Goal: Book appointment/travel/reservation

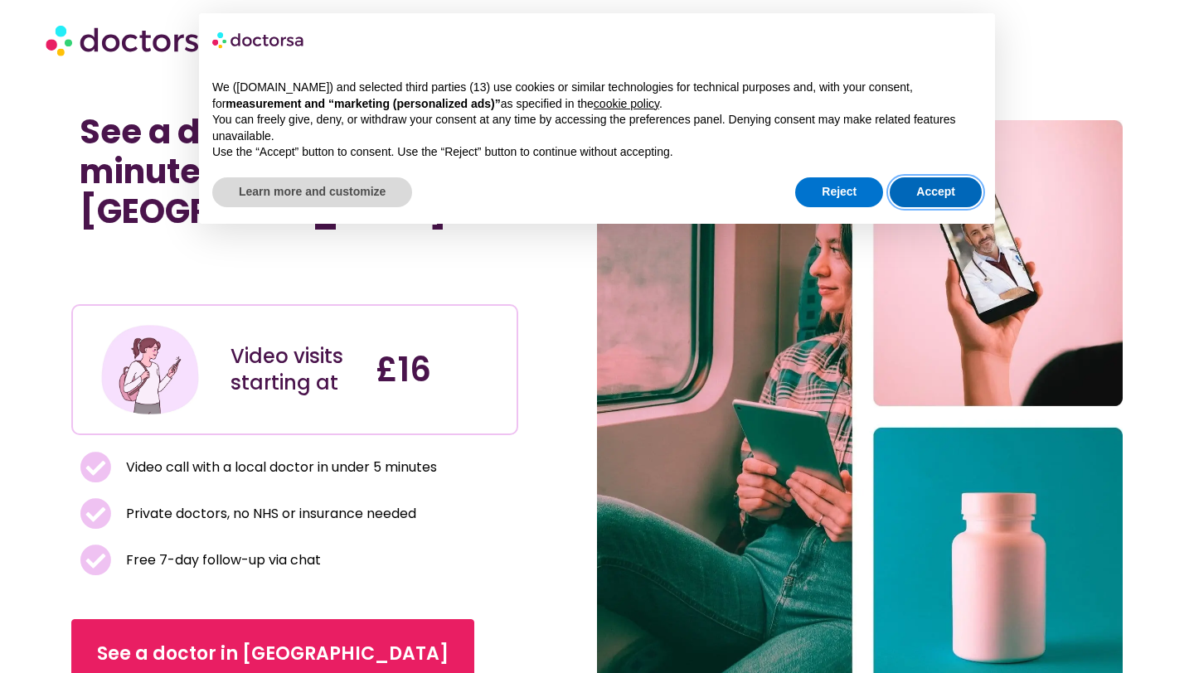
click at [940, 182] on button "Accept" at bounding box center [936, 192] width 92 height 30
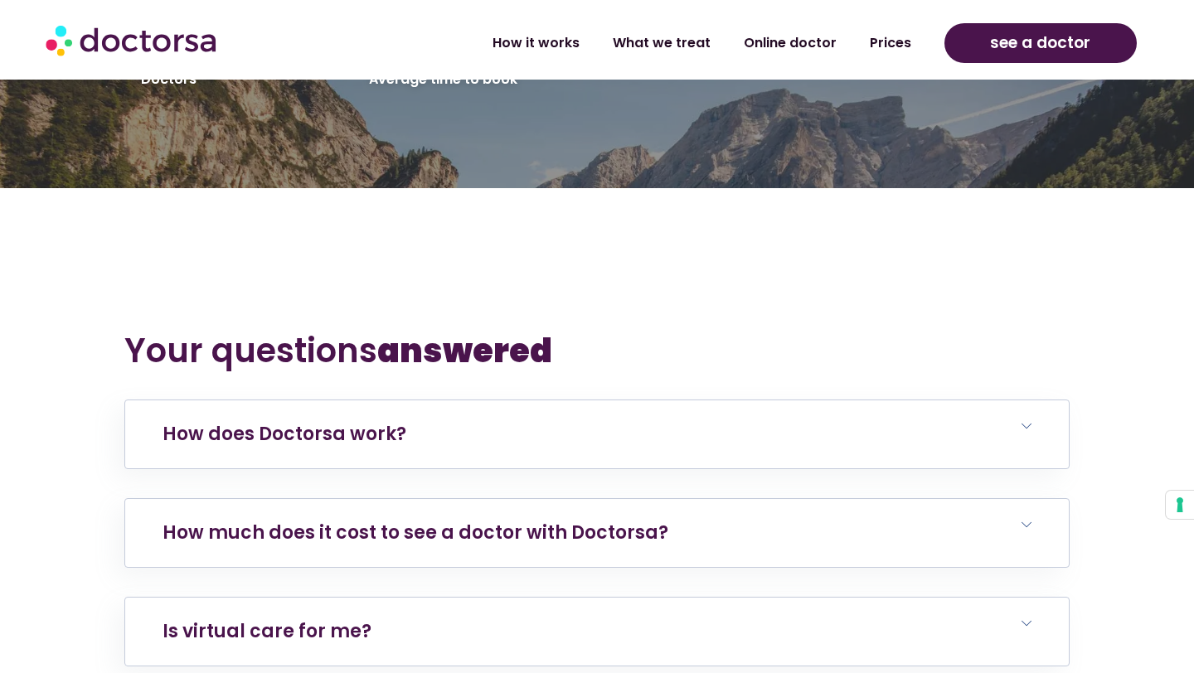
scroll to position [3086, 0]
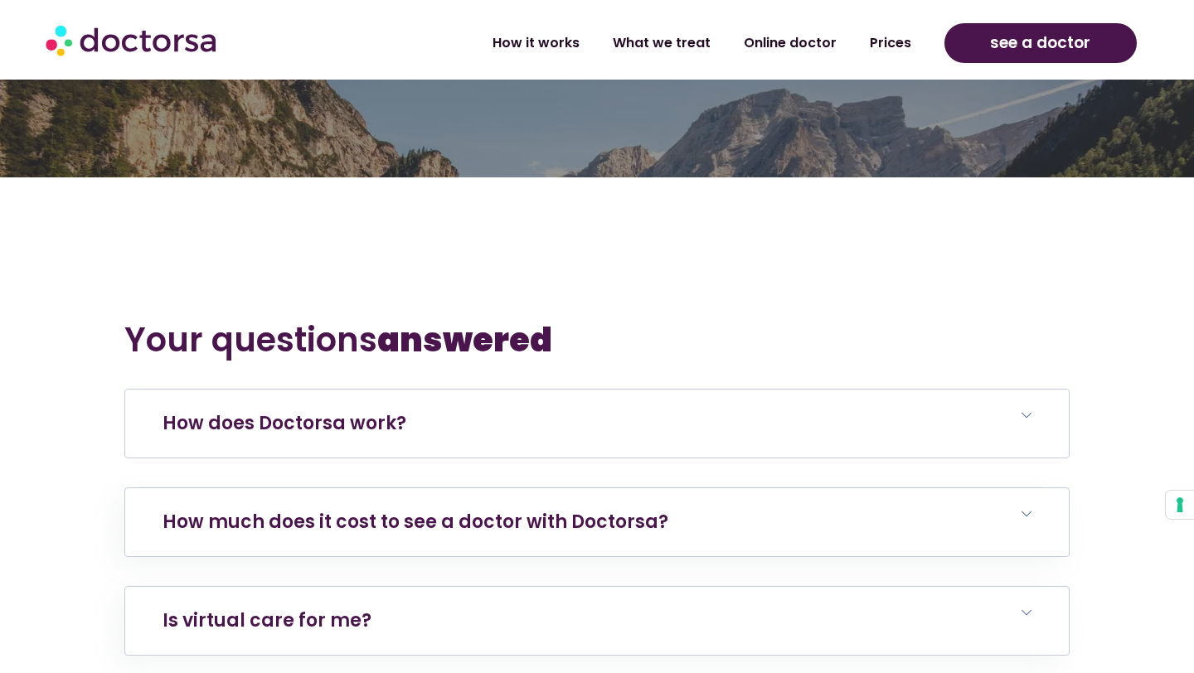
click at [347, 407] on h6 "How does Doctorsa work?" at bounding box center [597, 424] width 944 height 68
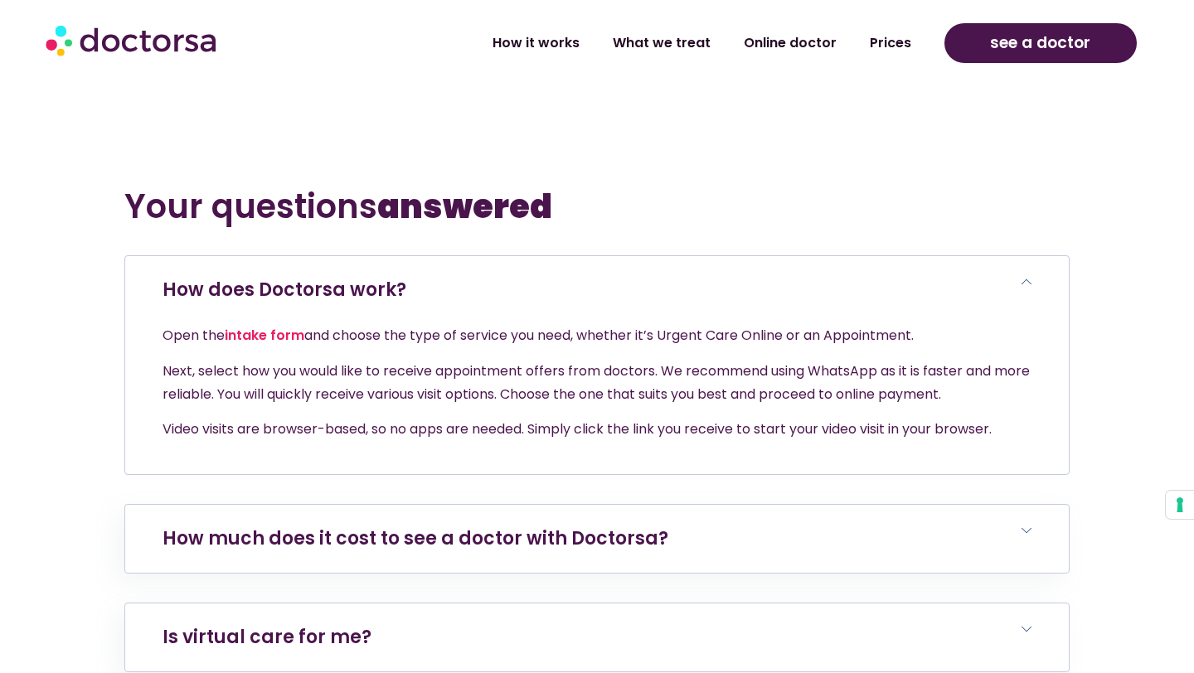
scroll to position [3231, 0]
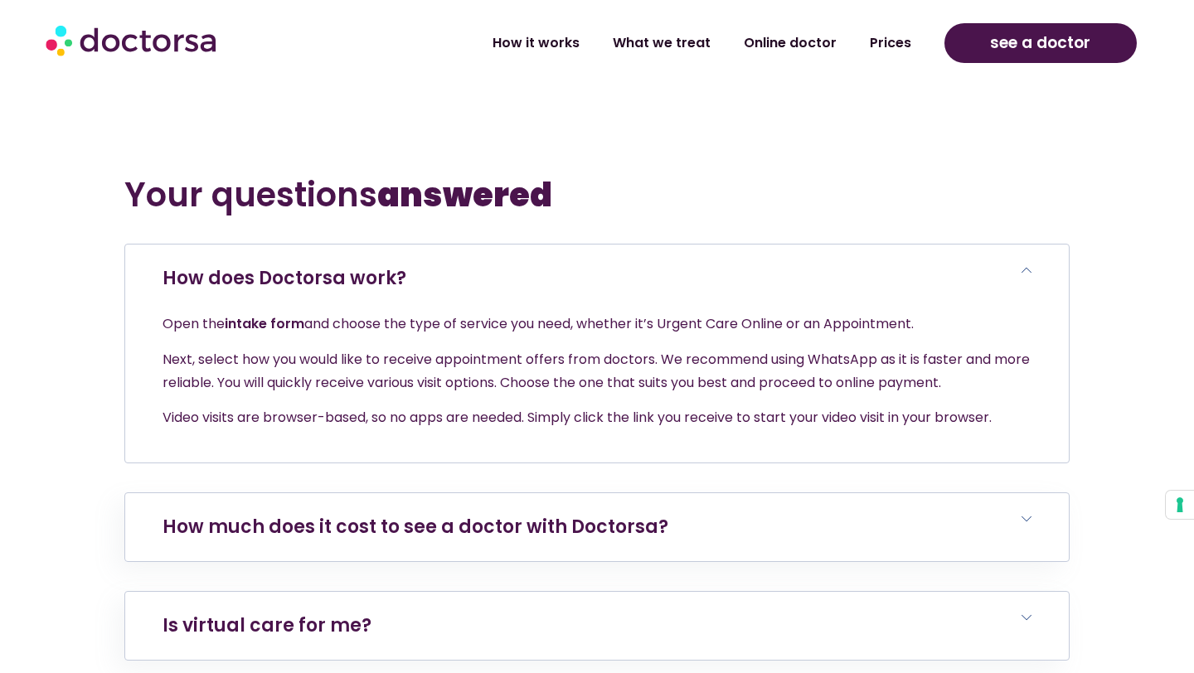
click at [266, 314] on link "intake form" at bounding box center [265, 323] width 80 height 19
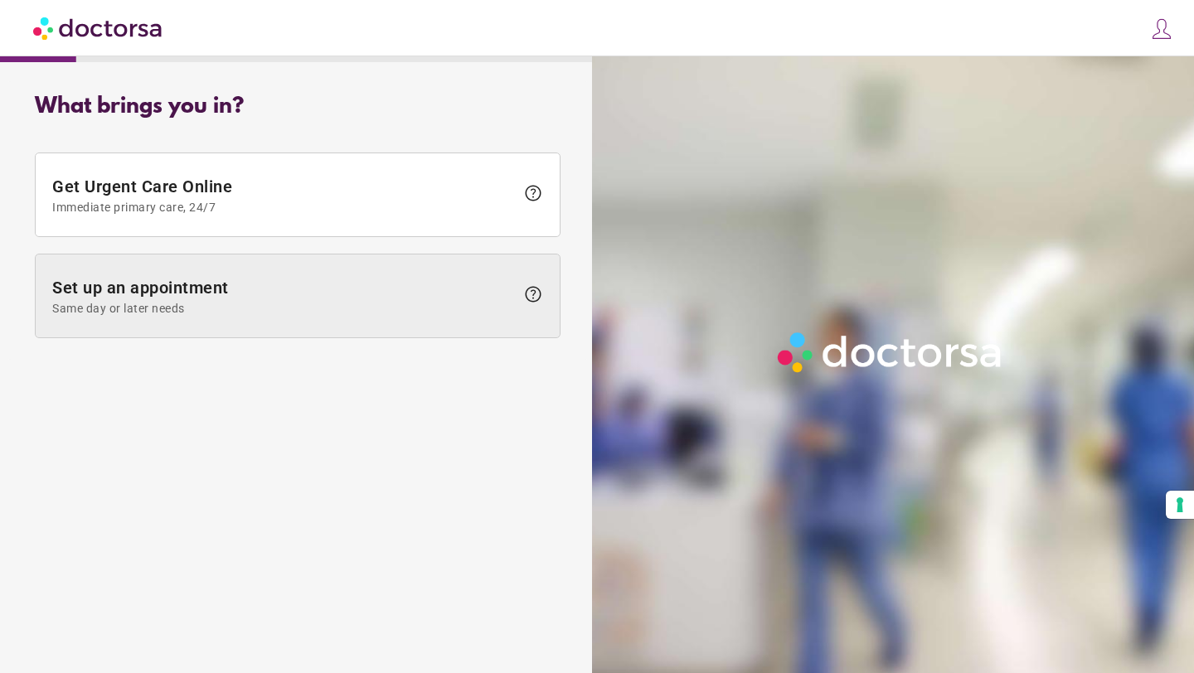
click at [255, 290] on span "Set up an appointment Same day or later needs" at bounding box center [283, 296] width 463 height 37
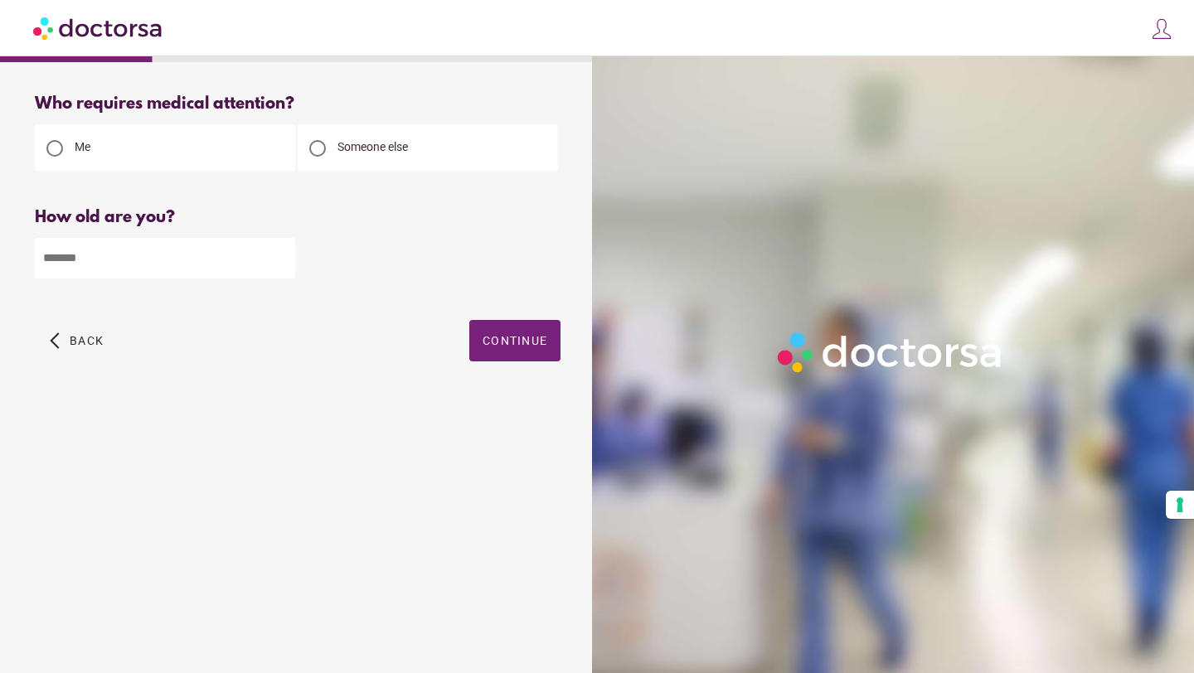
click at [263, 255] on input "number" at bounding box center [165, 258] width 260 height 41
type input "**"
click at [478, 332] on span "button" at bounding box center [514, 340] width 91 height 41
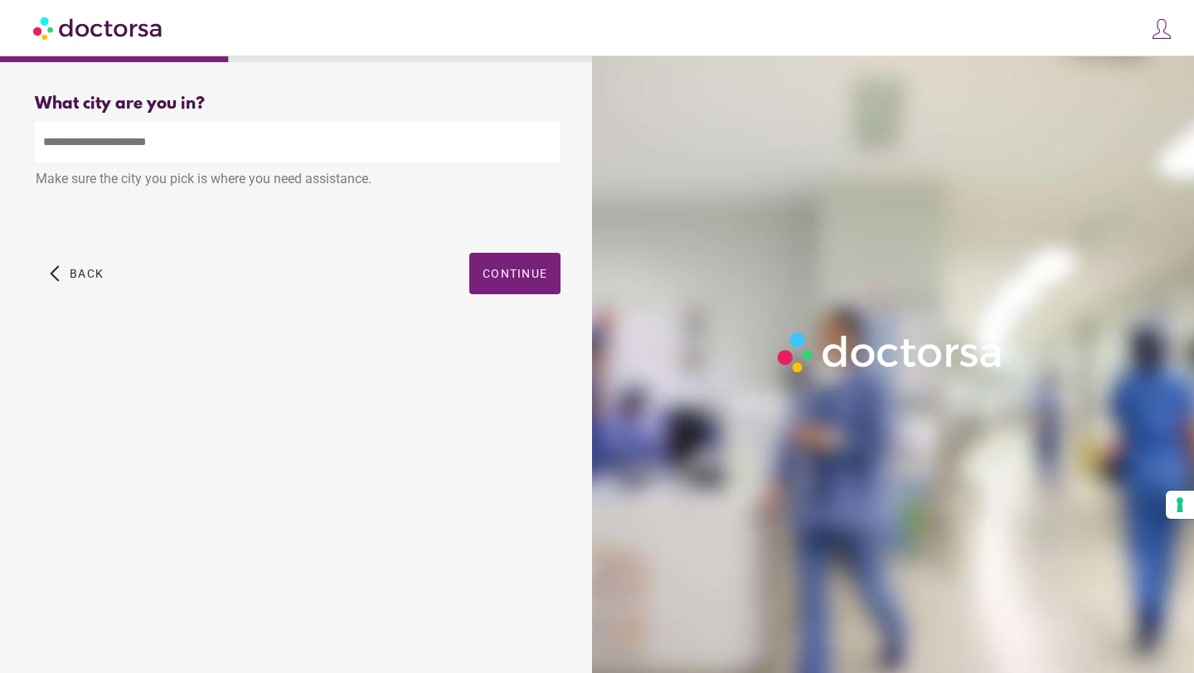
click at [223, 149] on input "text" at bounding box center [298, 142] width 526 height 41
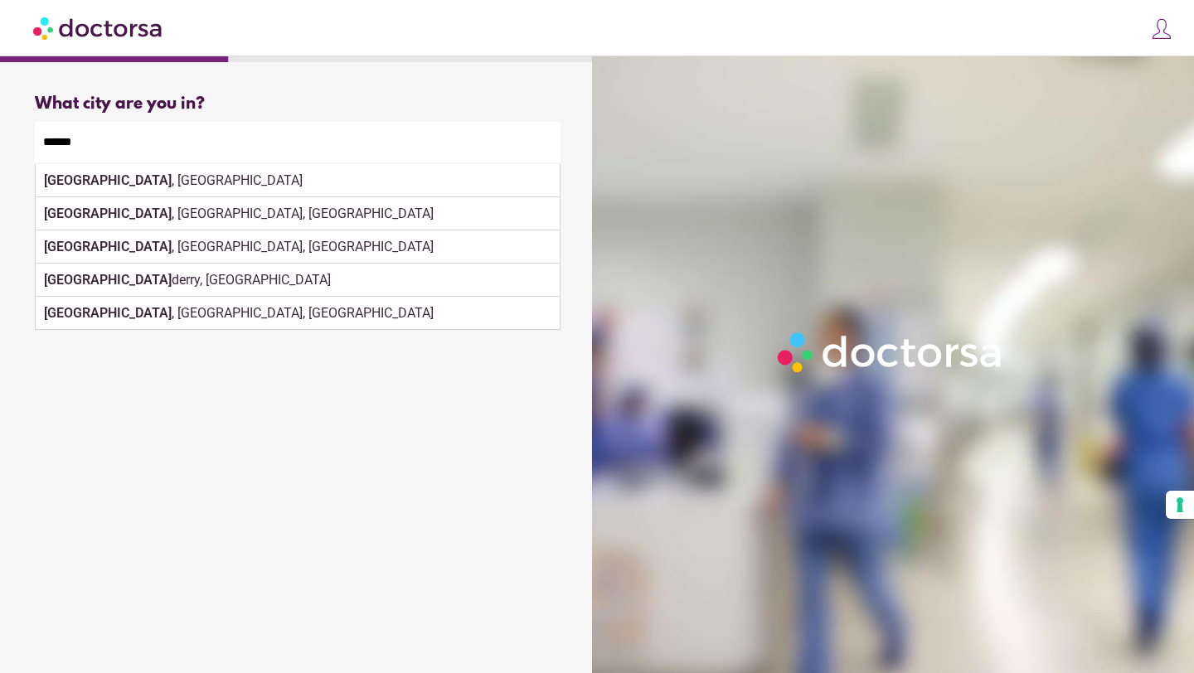
click at [528, 285] on div "London derry, UK" at bounding box center [298, 280] width 524 height 33
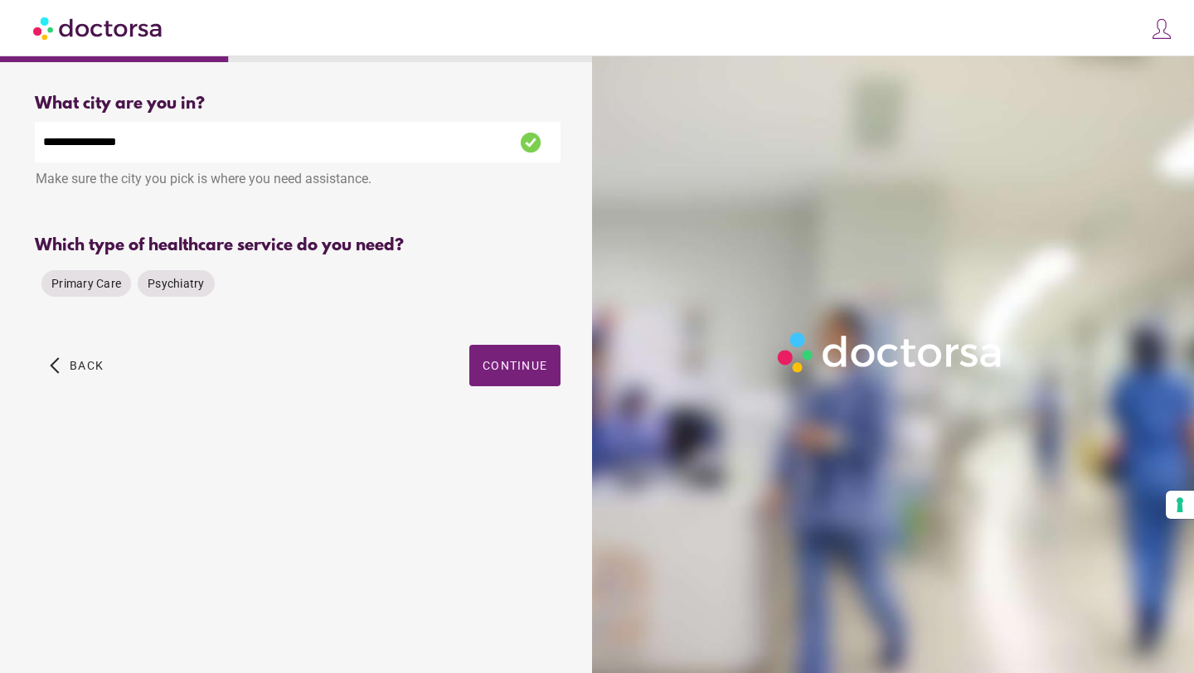
click at [278, 154] on input "**********" at bounding box center [298, 142] width 526 height 41
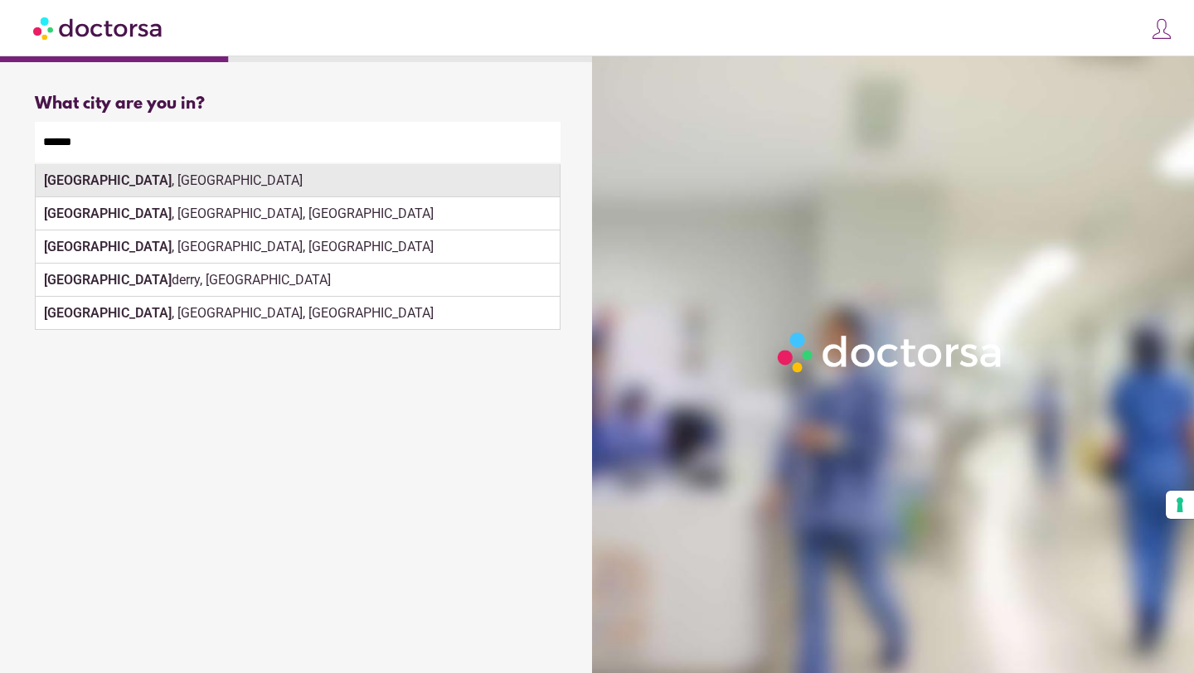
click at [53, 174] on strong "London" at bounding box center [108, 180] width 128 height 16
type input "**********"
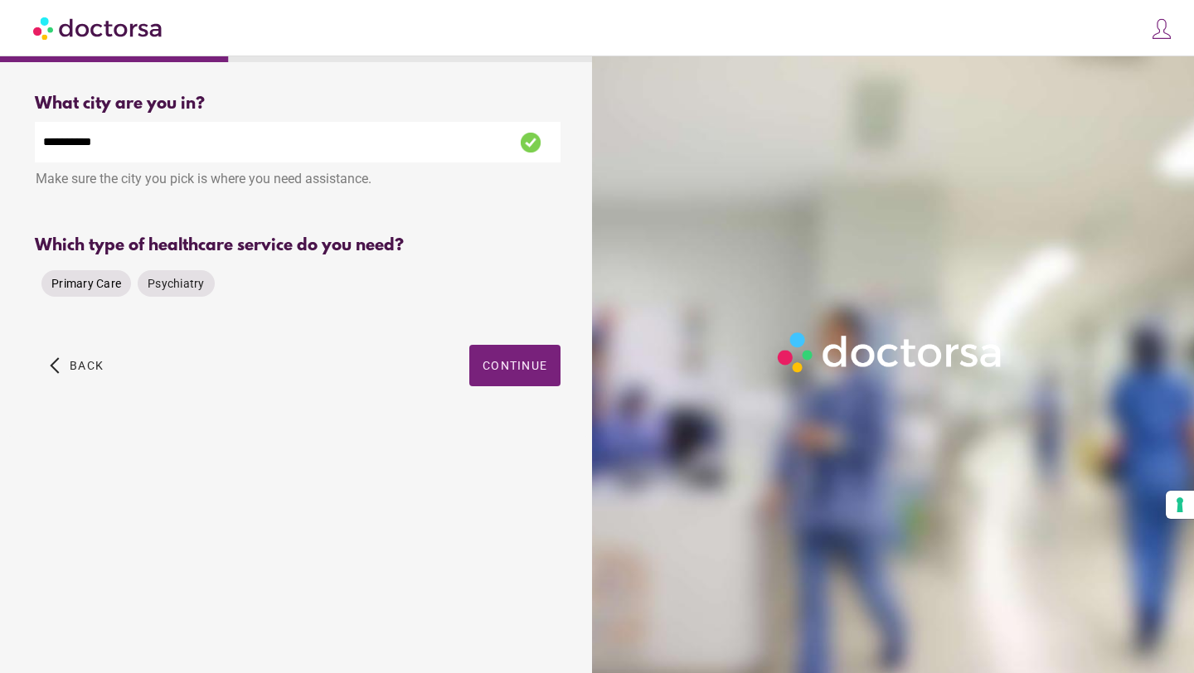
click at [81, 285] on span "Primary Care" at bounding box center [86, 283] width 70 height 13
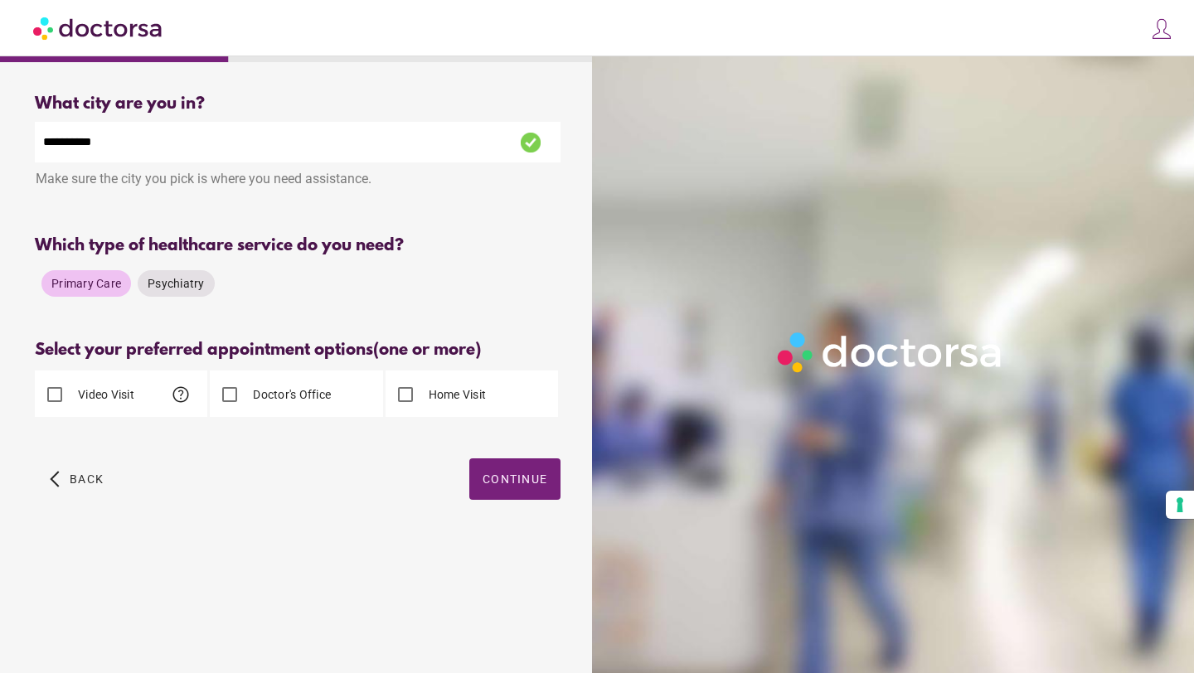
click at [257, 392] on label "Doctor's Office" at bounding box center [290, 394] width 81 height 17
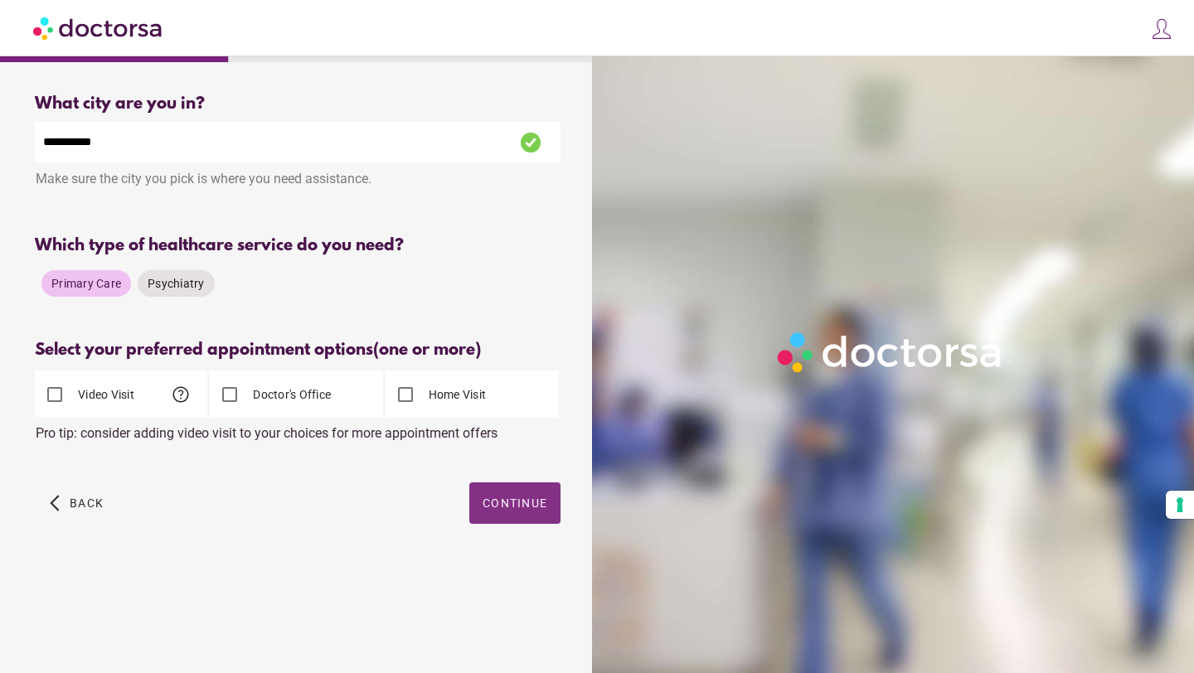
click at [483, 497] on span "button" at bounding box center [514, 503] width 91 height 41
